Goal: Task Accomplishment & Management: Manage account settings

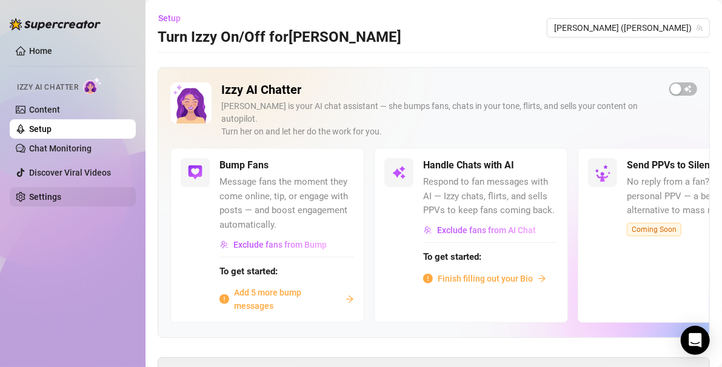
click at [50, 192] on link "Settings" at bounding box center [45, 197] width 32 height 10
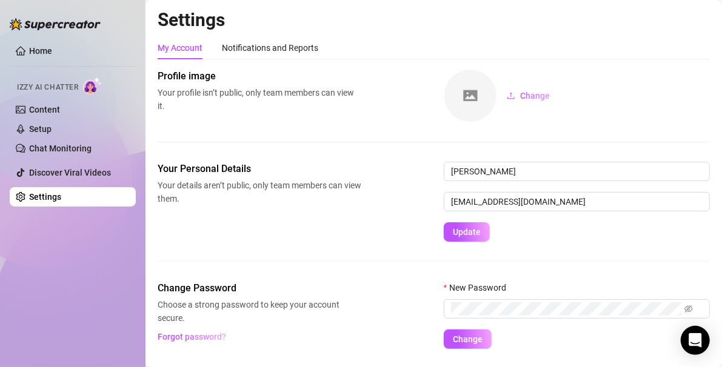
scroll to position [32, 0]
